Goal: Find specific page/section: Find specific page/section

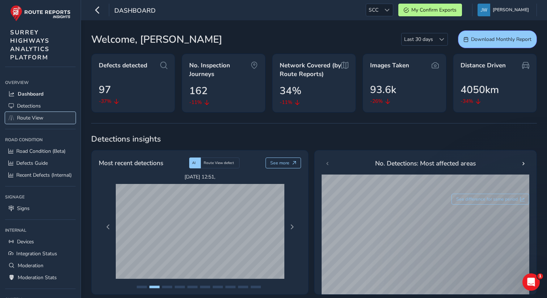
click at [29, 118] on span "Route View" at bounding box center [30, 117] width 26 height 7
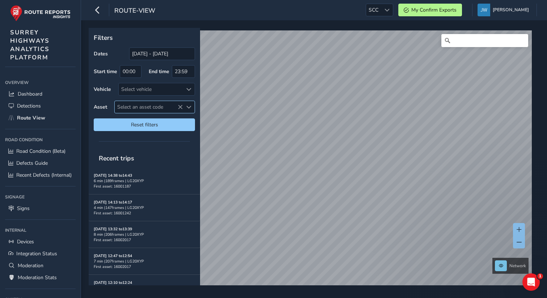
click at [191, 106] on span "Select an asset code" at bounding box center [188, 106] width 5 height 5
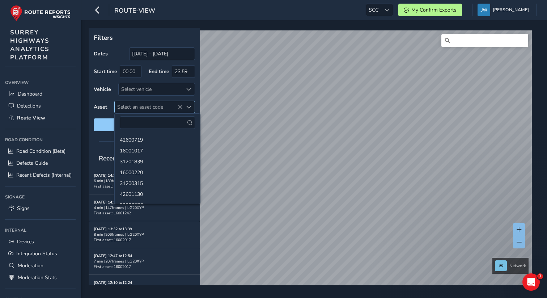
click at [191, 106] on span "Select an asset code" at bounding box center [188, 106] width 5 height 5
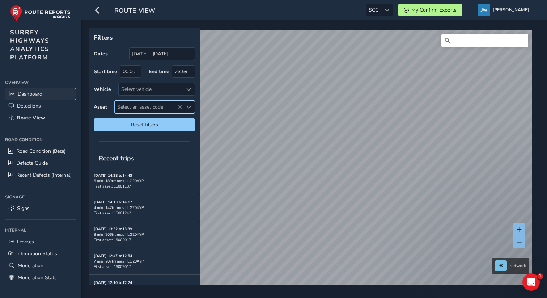
click at [37, 94] on span "Dashboard" at bounding box center [30, 93] width 25 height 7
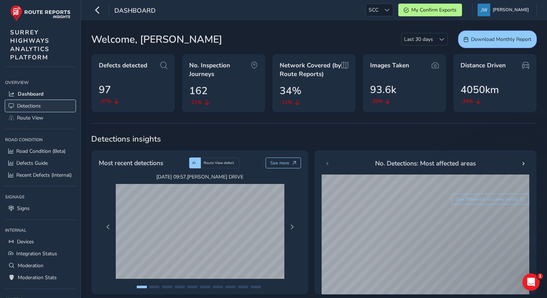
click at [35, 109] on span "Detections" at bounding box center [29, 105] width 24 height 7
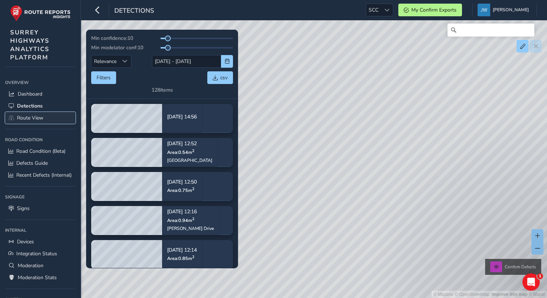
click at [31, 118] on span "Route View" at bounding box center [30, 117] width 26 height 7
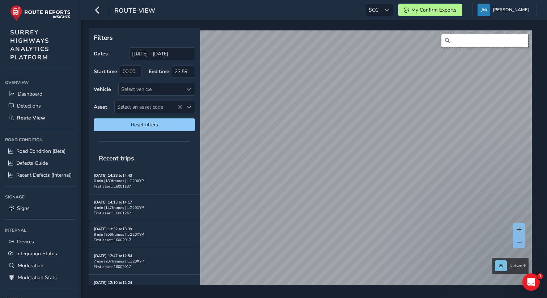
click at [464, 41] on input "Search" at bounding box center [484, 40] width 87 height 13
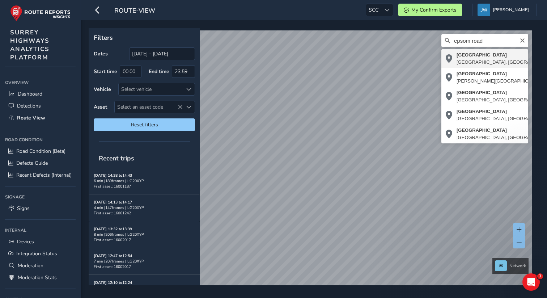
type input "[STREET_ADDRESS]"
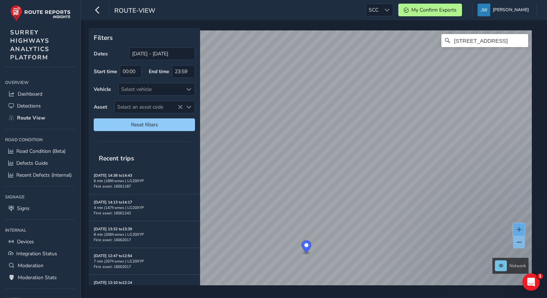
click at [519, 227] on span at bounding box center [518, 229] width 5 height 5
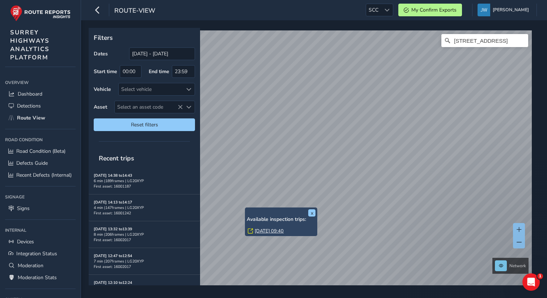
click at [262, 231] on link "[DATE] 09:40" at bounding box center [269, 230] width 29 height 7
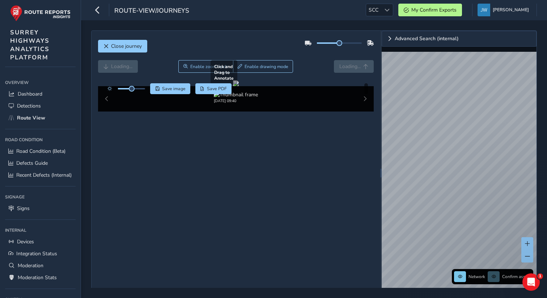
click at [239, 86] on div at bounding box center [236, 83] width 6 height 6
